Goal: Unclear: Browse casually

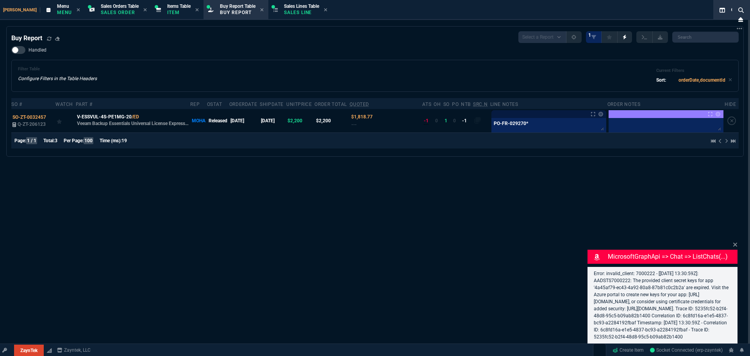
select select "9: OCAM"
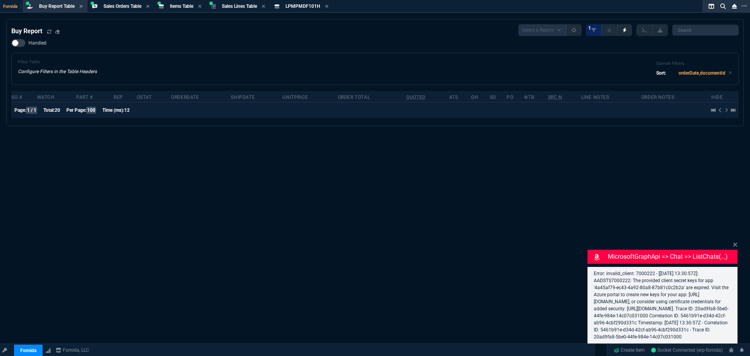
select select "9: OCAM"
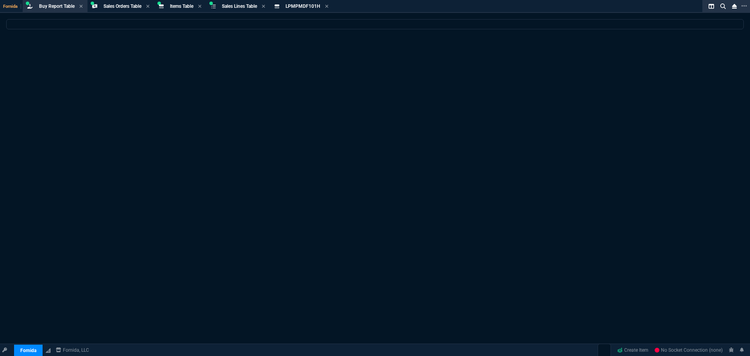
select select "9: OCAM"
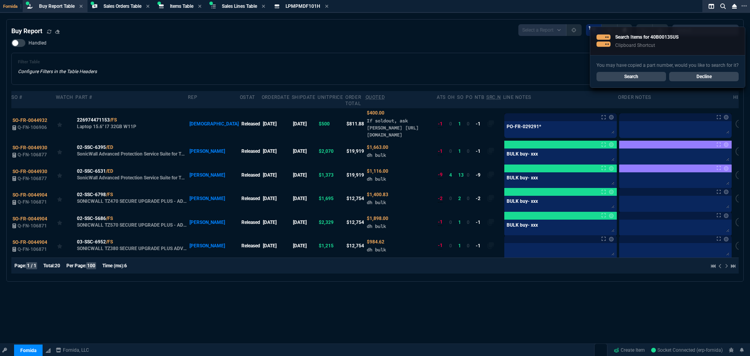
click at [623, 78] on link "Search" at bounding box center [631, 76] width 70 height 9
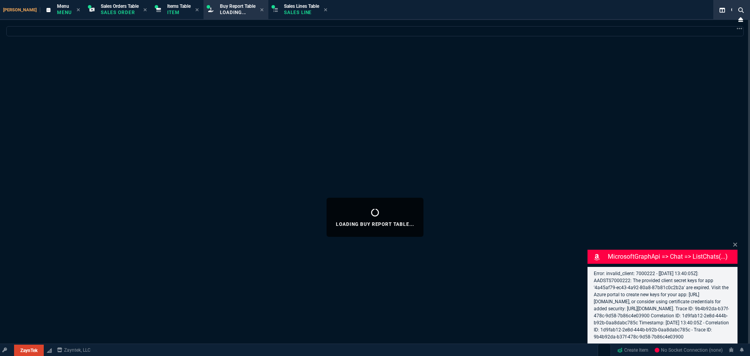
select select "9: OCAM"
